Goal: Task Accomplishment & Management: Use online tool/utility

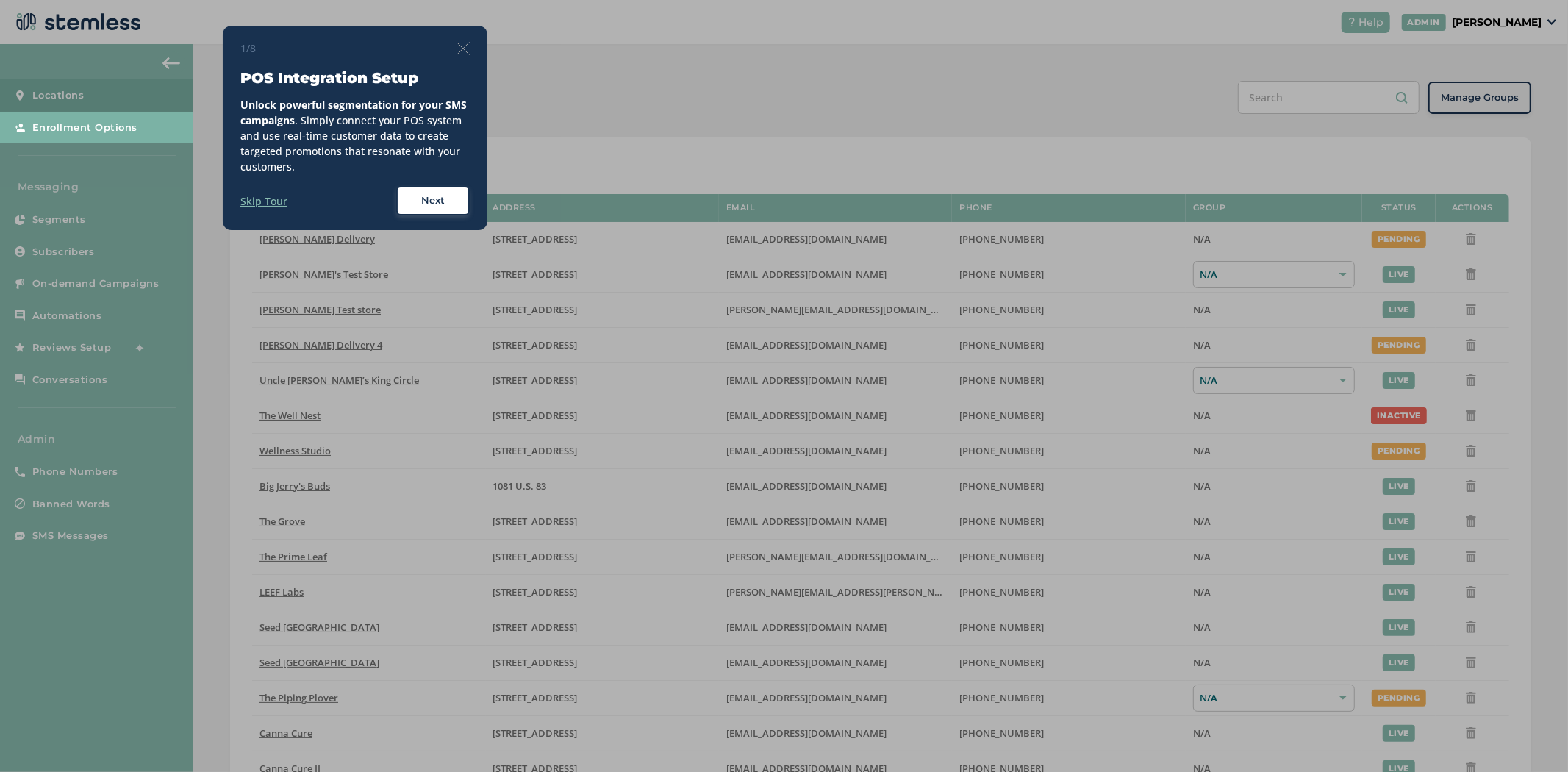
click at [1514, 17] on div at bounding box center [784, 386] width 1568 height 772
drag, startPoint x: 1510, startPoint y: 23, endPoint x: 570, endPoint y: 94, distance: 942.7
click at [1503, 23] on div at bounding box center [784, 386] width 1568 height 772
click at [476, 52] on div "1/8 POS Integration Setup Unlock powerful segmentation for your SMS campaigns .…" at bounding box center [354, 127] width 264 height 204
click at [466, 50] on img at bounding box center [463, 49] width 14 height 14
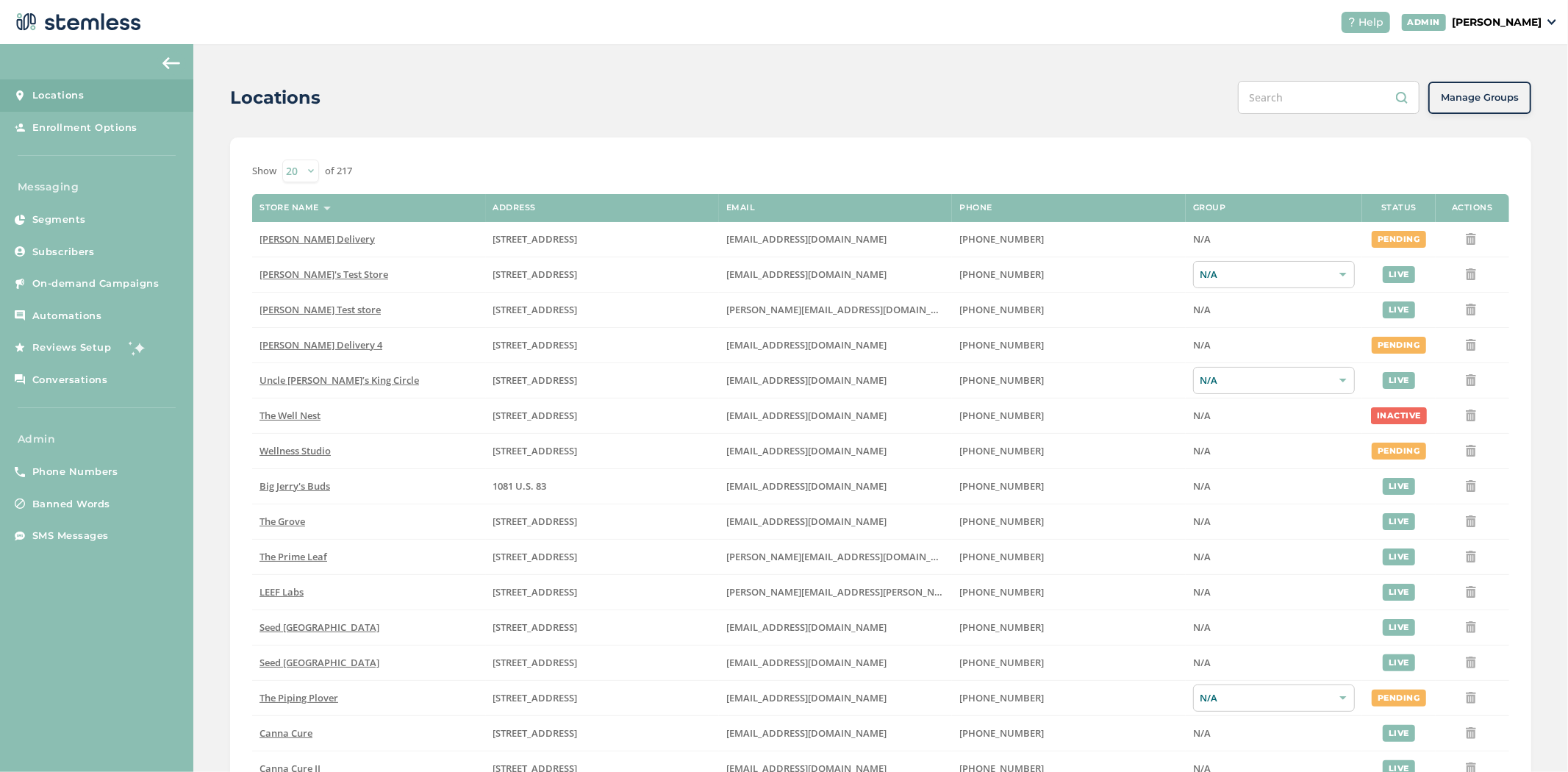
click at [1532, 24] on p "[PERSON_NAME]" at bounding box center [1497, 22] width 90 height 16
click at [1478, 104] on span "Impersonate" at bounding box center [1504, 106] width 72 height 15
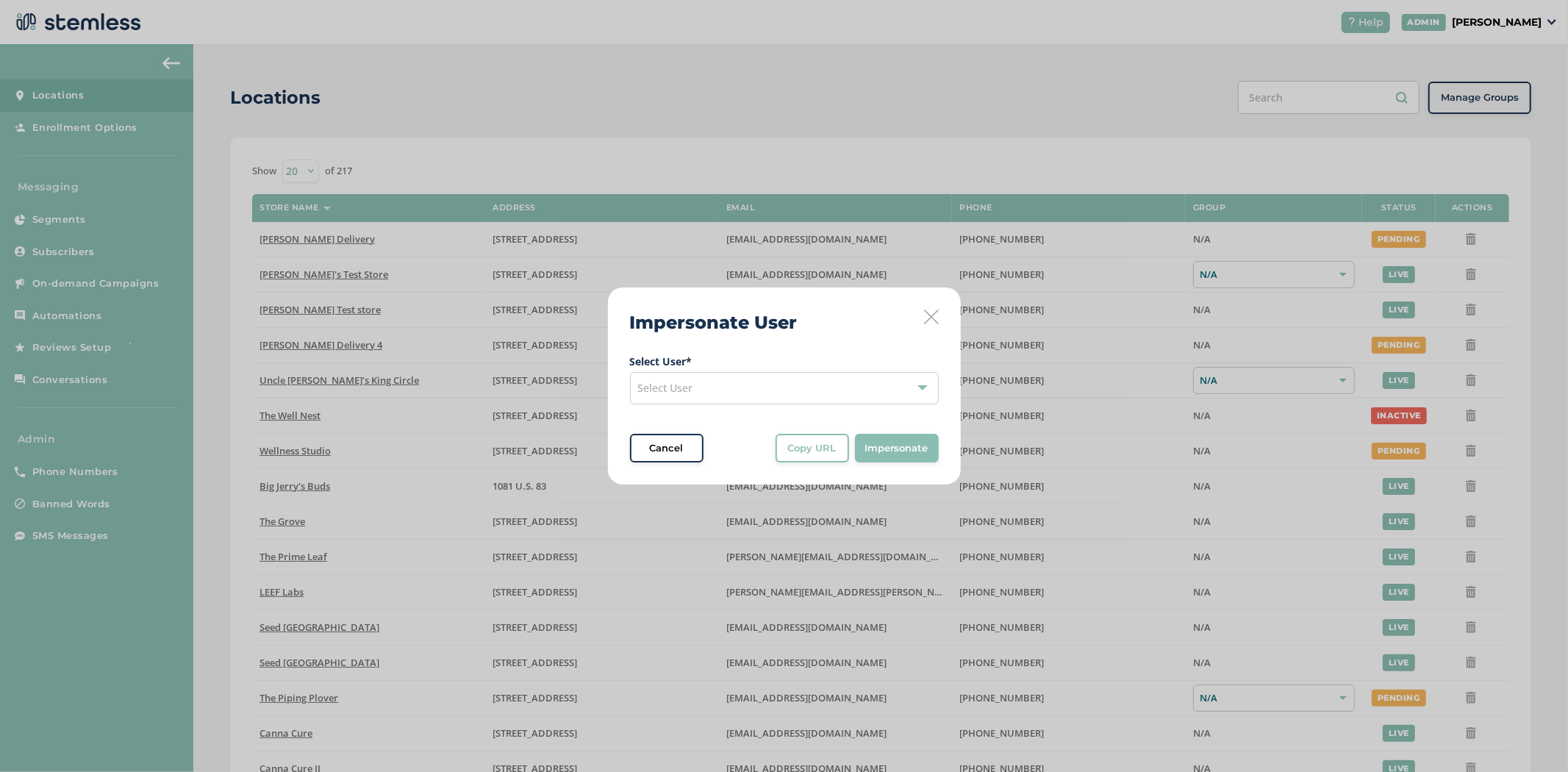
click at [684, 384] on span "Select User" at bounding box center [665, 387] width 55 height 14
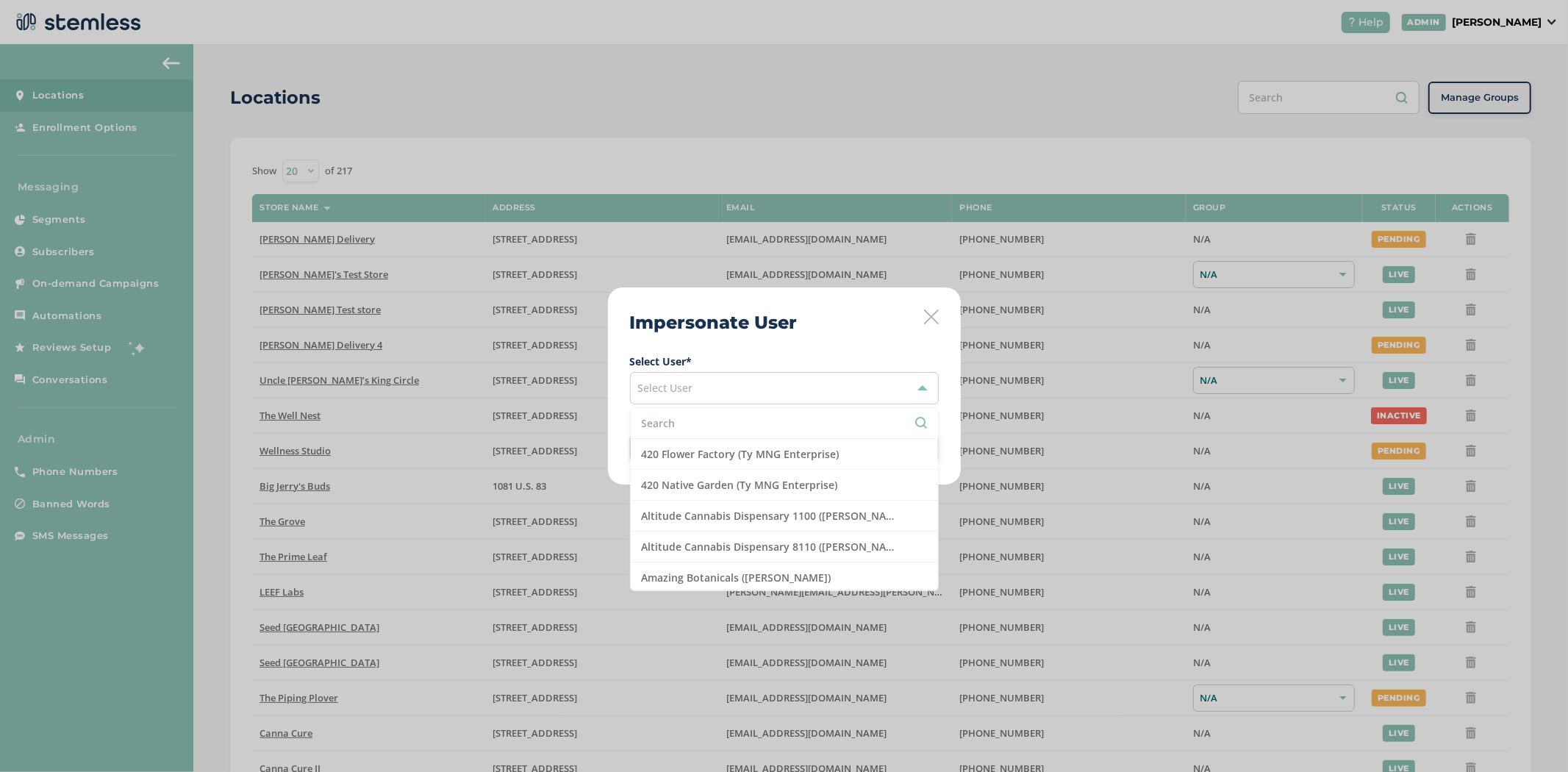
click at [701, 385] on div "Select User" at bounding box center [784, 387] width 308 height 32
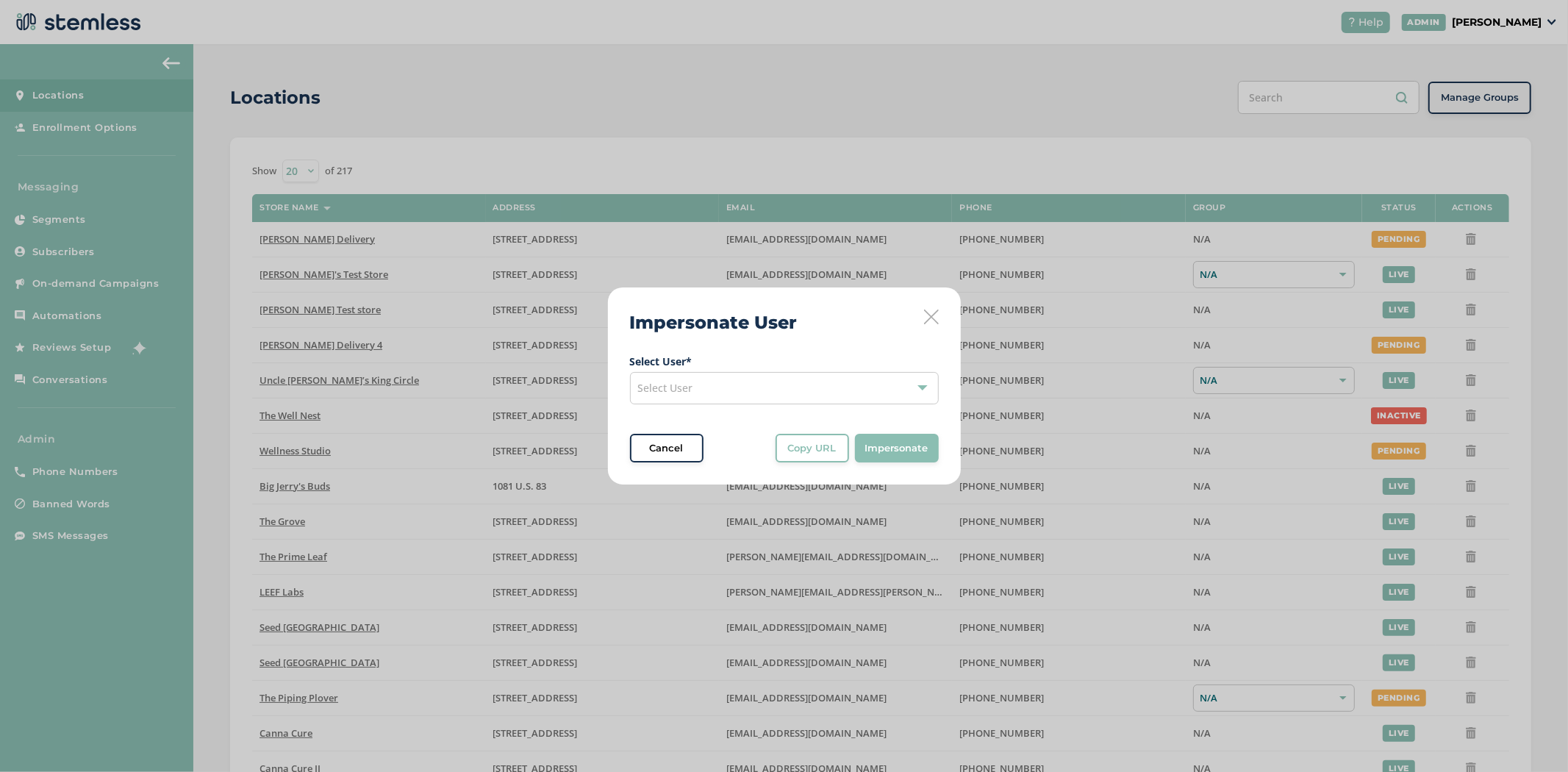
click at [799, 314] on div "Impersonate User Select User * Select User Cancel Copy URL Copy URL to clipboar…" at bounding box center [784, 386] width 353 height 198
click at [686, 402] on div "Select User" at bounding box center [784, 387] width 308 height 32
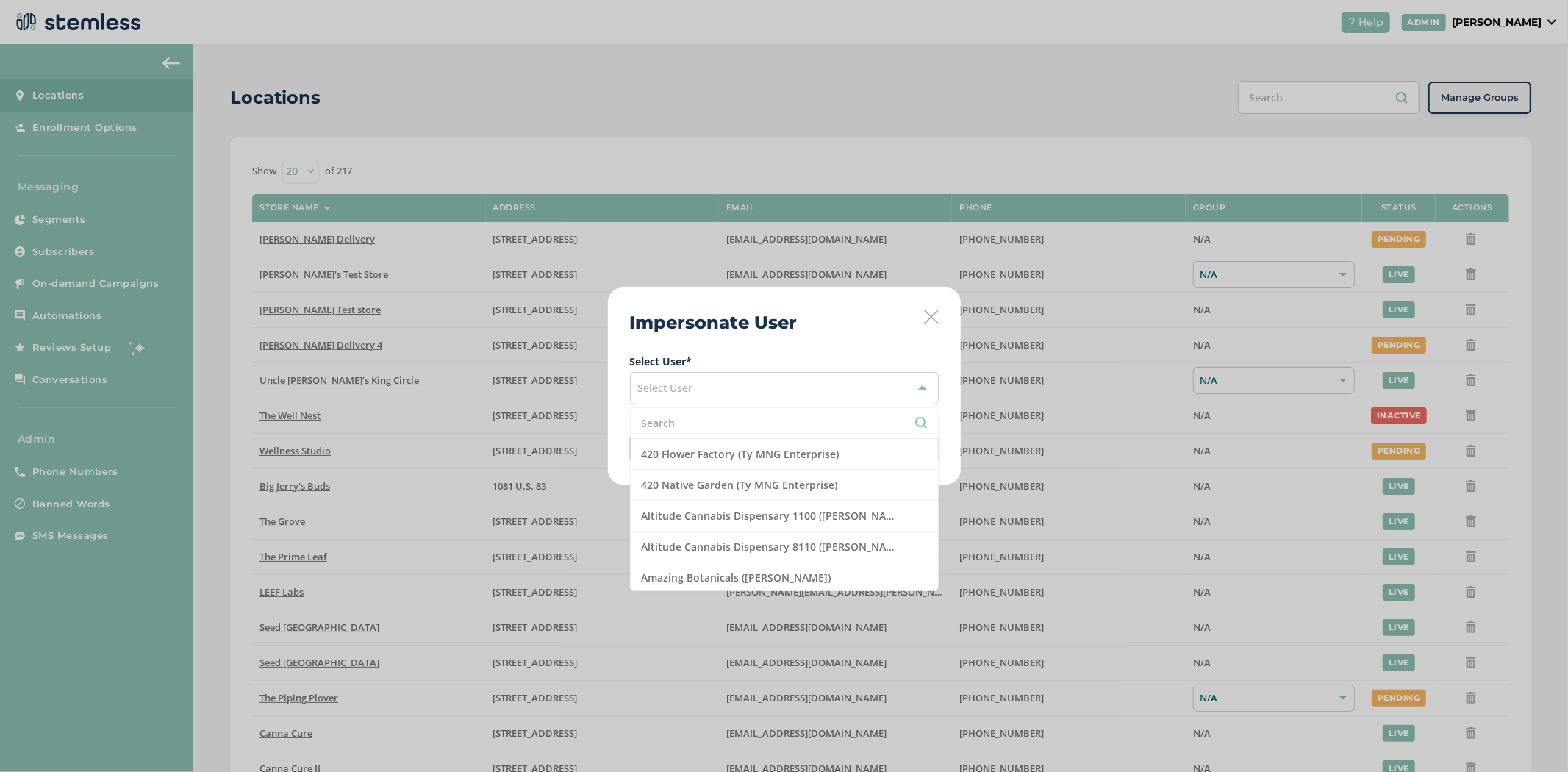
click at [679, 423] on input "text" at bounding box center [784, 424] width 285 height 16
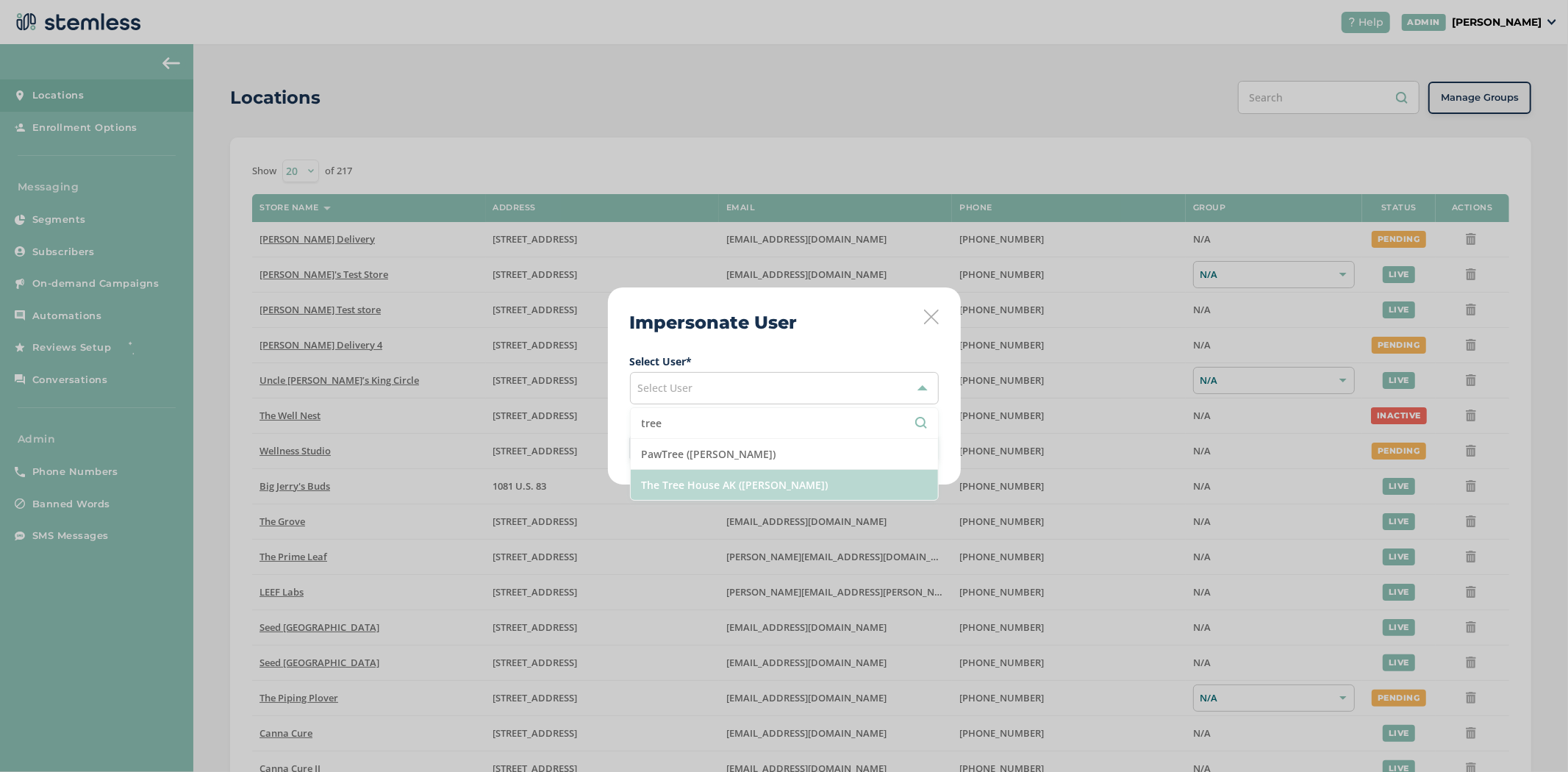
type input "tree"
click at [705, 480] on li "The Tree House AK ([PERSON_NAME])" at bounding box center [784, 484] width 307 height 30
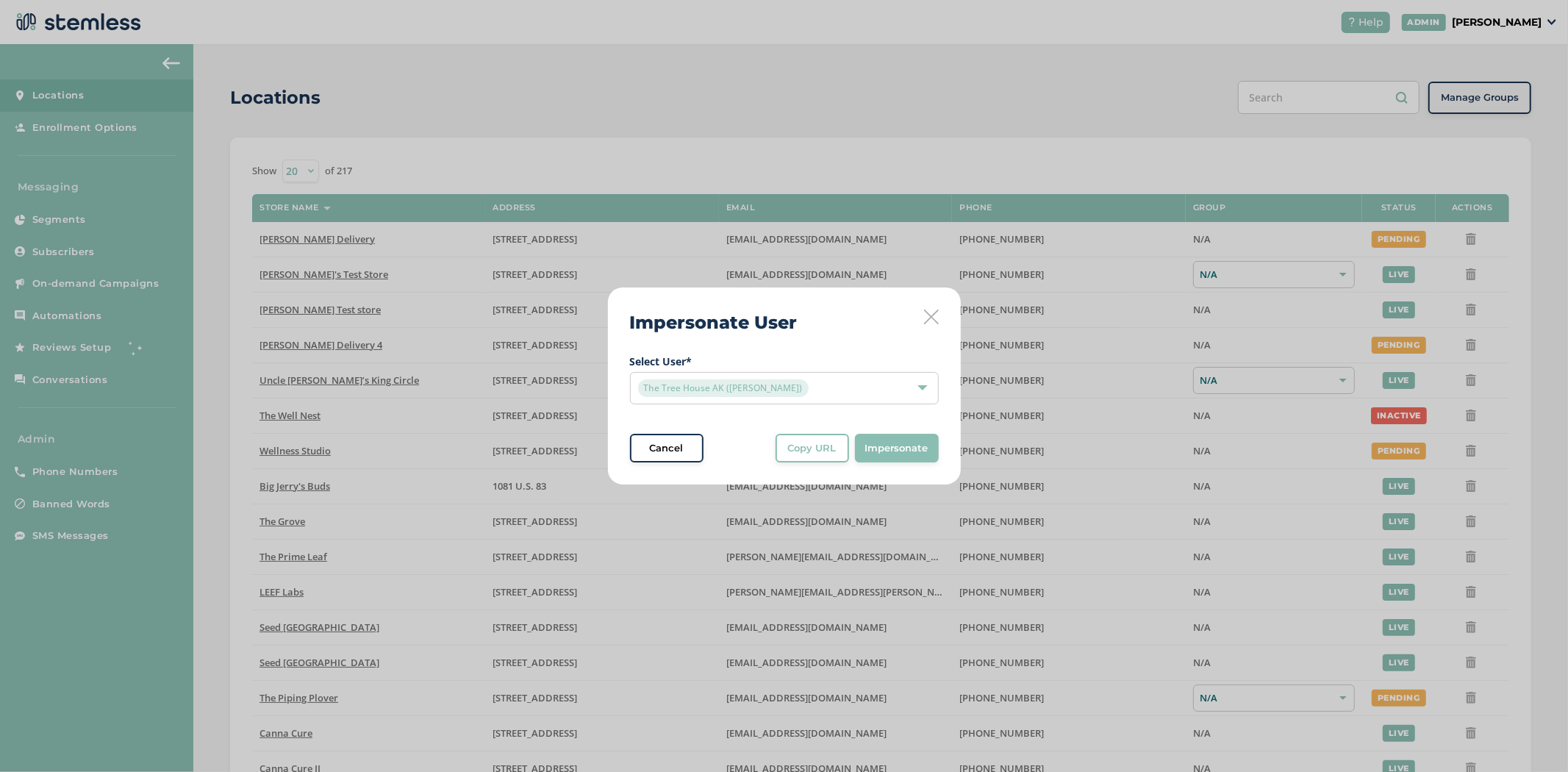
click at [898, 457] on button "Impersonate" at bounding box center [897, 448] width 84 height 29
